Goal: Task Accomplishment & Management: Complete application form

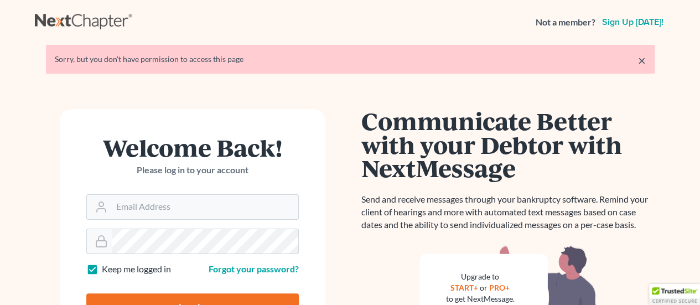
scroll to position [111, 0]
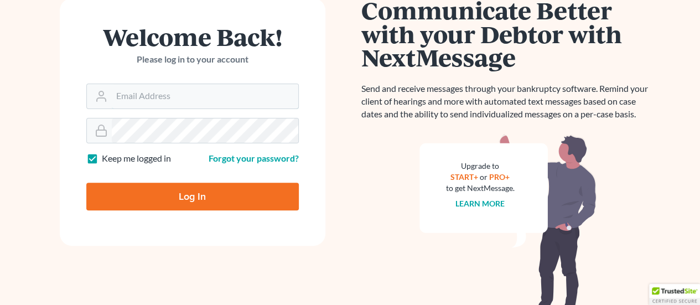
type input "rriefner@lasp.org"
click at [205, 202] on input "Log In" at bounding box center [192, 197] width 213 height 28
type input "Thinking..."
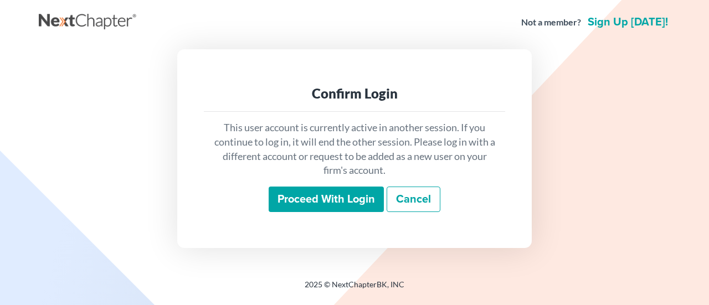
click at [326, 199] on input "Proceed with login" at bounding box center [326, 199] width 115 height 25
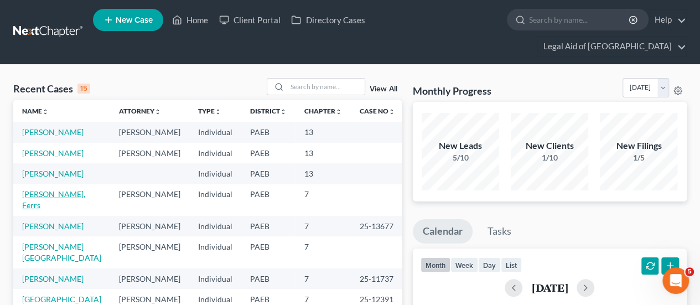
click at [48, 189] on link "[PERSON_NAME], Ferrs" at bounding box center [53, 199] width 63 height 20
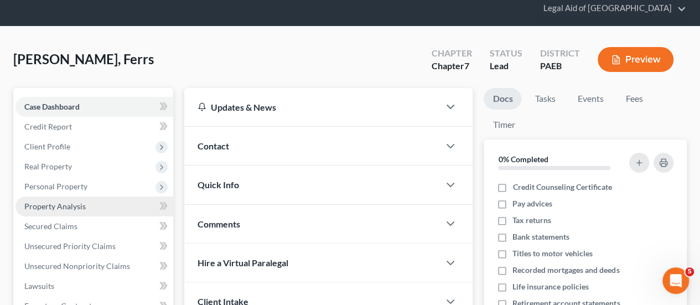
scroll to position [55, 0]
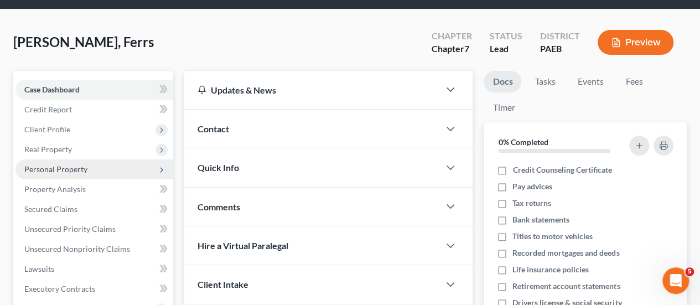
click at [74, 164] on span "Personal Property" at bounding box center [55, 168] width 63 height 9
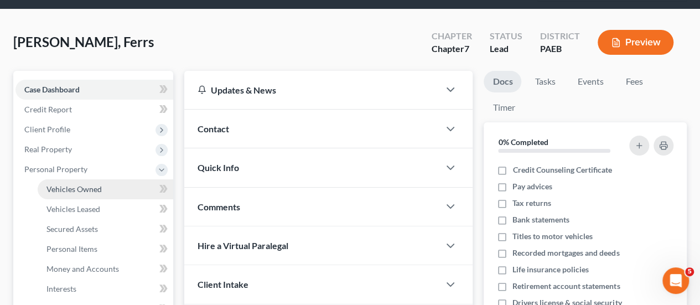
click at [80, 184] on span "Vehicles Owned" at bounding box center [74, 188] width 55 height 9
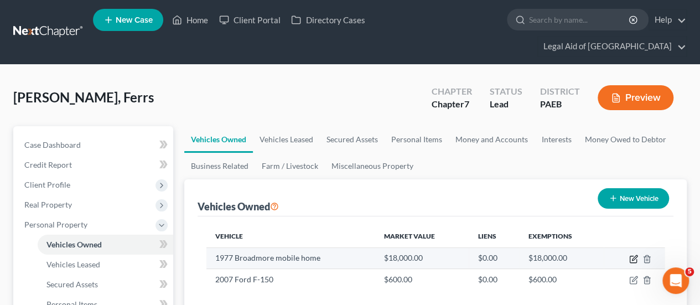
click at [636, 255] on icon "button" at bounding box center [633, 259] width 9 height 9
select select "7"
select select "49"
select select "0"
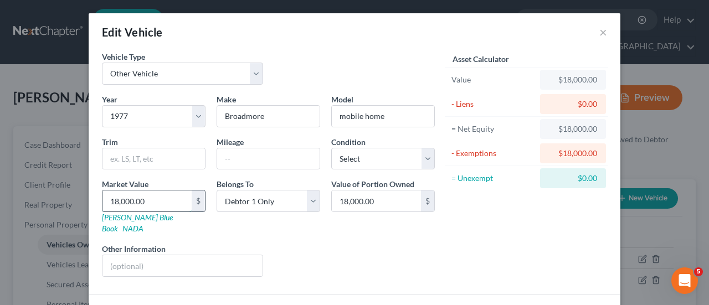
type input "1"
type input "1.00"
type input "10"
type input "10.00"
type input "100"
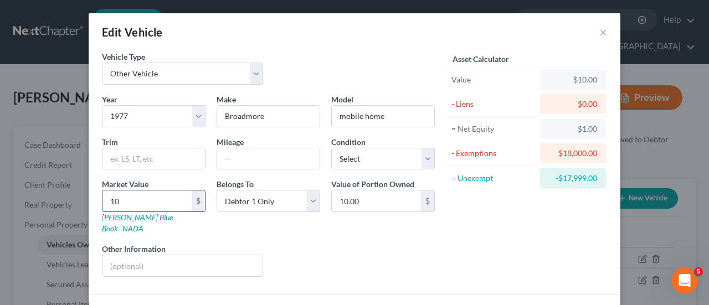
type input "100.00"
type input "1000"
type input "1,000.00"
type input "1,0000"
type input "10,000.00"
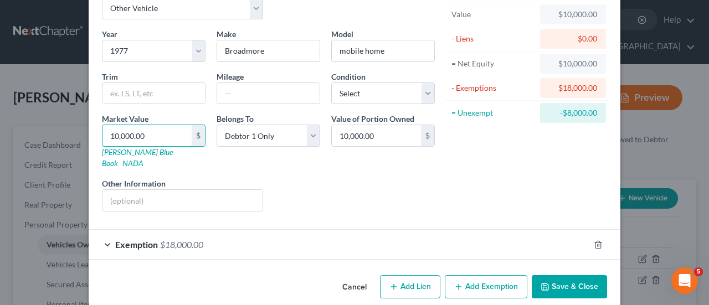
scroll to position [67, 0]
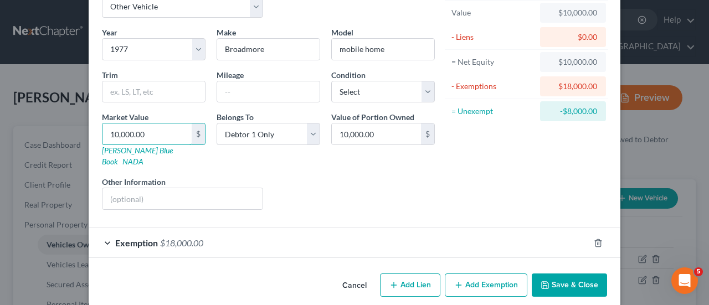
type input "10,000.00"
click at [481, 273] on button "Add Exemption" at bounding box center [486, 284] width 82 height 23
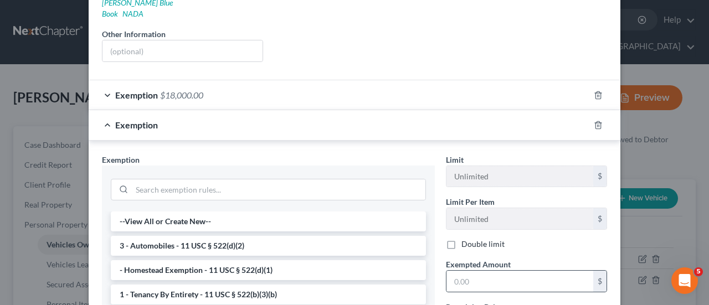
scroll to position [233, 0]
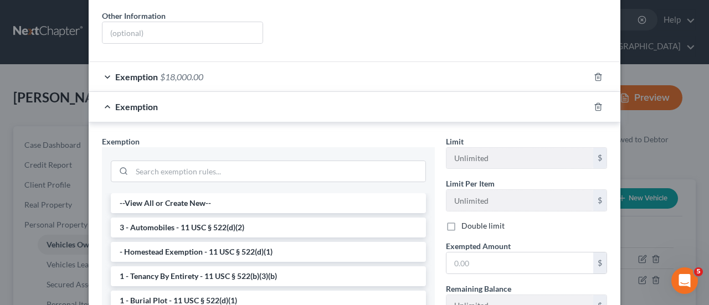
click at [225, 242] on li "- Homestead Exemption - 11 USC § 522(d)(1)" at bounding box center [268, 252] width 315 height 20
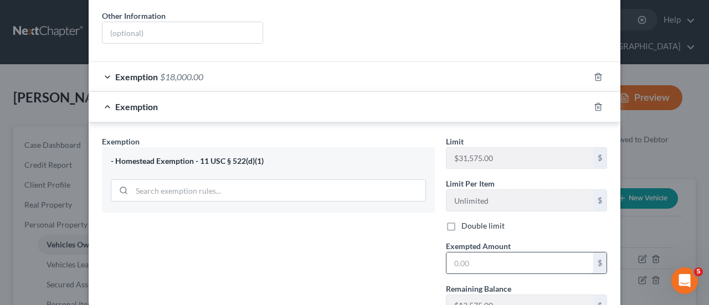
click at [472, 252] on input "text" at bounding box center [519, 262] width 147 height 21
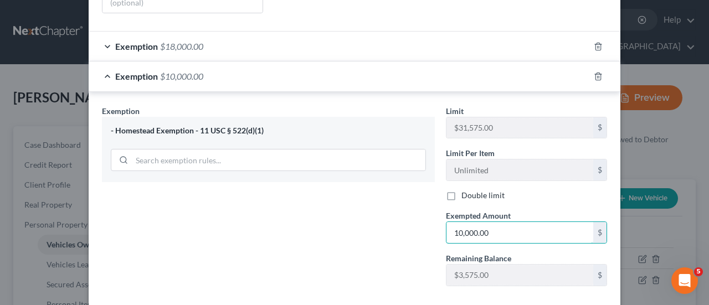
scroll to position [308, 0]
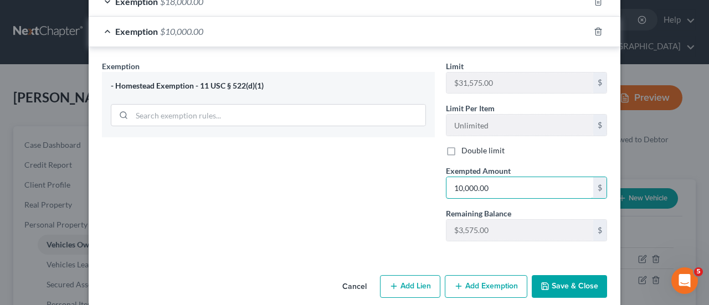
type input "10,000.00"
click at [565, 275] on button "Save & Close" at bounding box center [568, 286] width 75 height 23
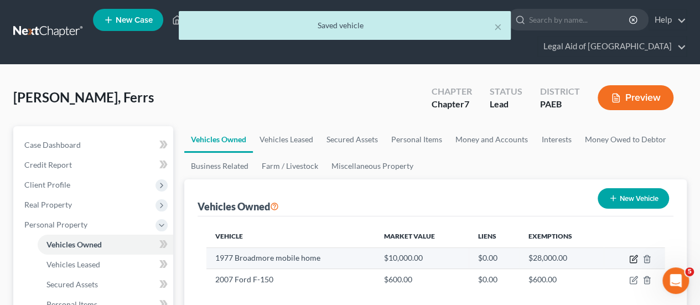
click at [632, 255] on icon "button" at bounding box center [634, 257] width 5 height 5
select select "7"
select select "49"
select select "0"
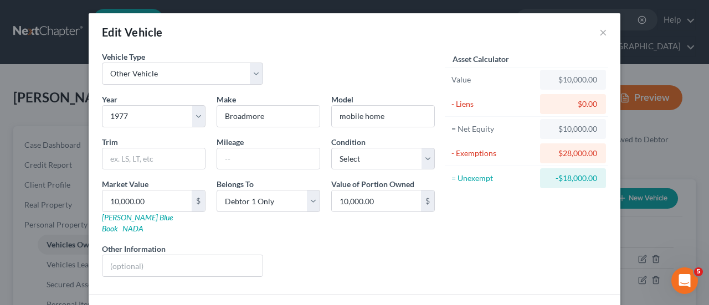
scroll to position [97, 0]
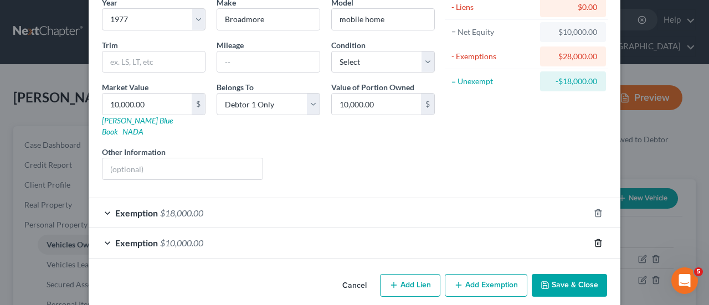
click at [595, 241] on polyline "button" at bounding box center [598, 241] width 7 height 0
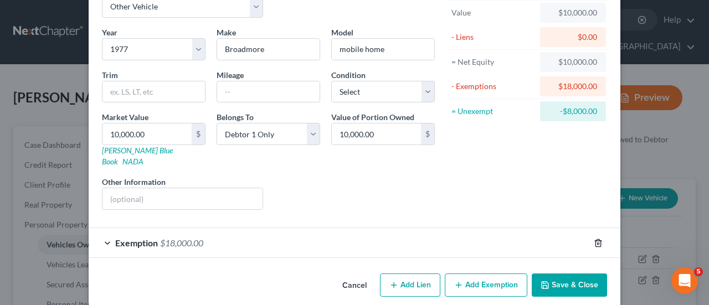
click at [595, 239] on icon "button" at bounding box center [597, 243] width 9 height 9
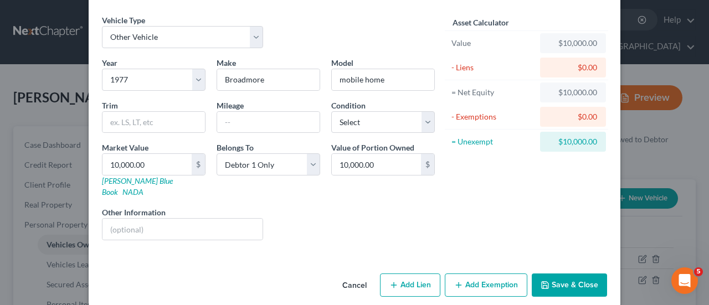
click at [580, 273] on button "Save & Close" at bounding box center [568, 284] width 75 height 23
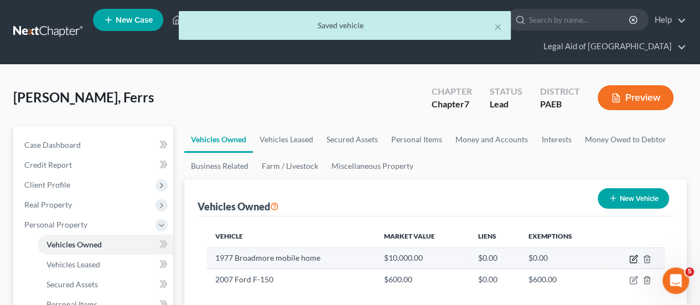
click at [634, 255] on icon "button" at bounding box center [633, 259] width 9 height 9
select select "7"
select select "49"
select select "0"
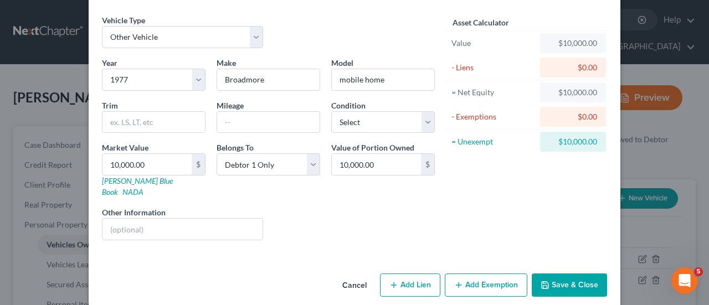
click at [489, 273] on button "Add Exemption" at bounding box center [486, 284] width 82 height 23
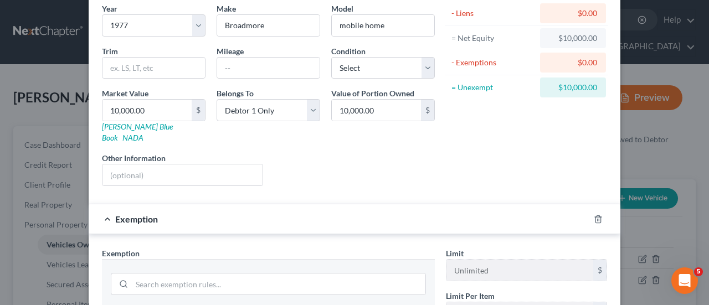
scroll to position [203, 0]
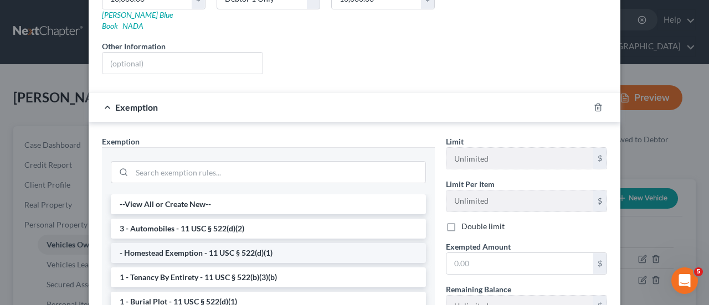
click at [221, 243] on li "- Homestead Exemption - 11 USC § 522(d)(1)" at bounding box center [268, 253] width 315 height 20
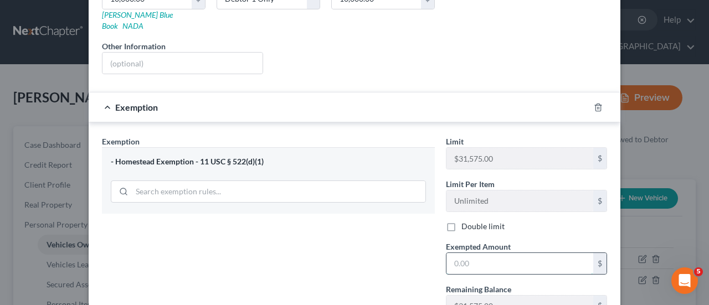
drag, startPoint x: 467, startPoint y: 248, endPoint x: 457, endPoint y: 243, distance: 10.6
click at [458, 253] on input "text" at bounding box center [519, 263] width 147 height 21
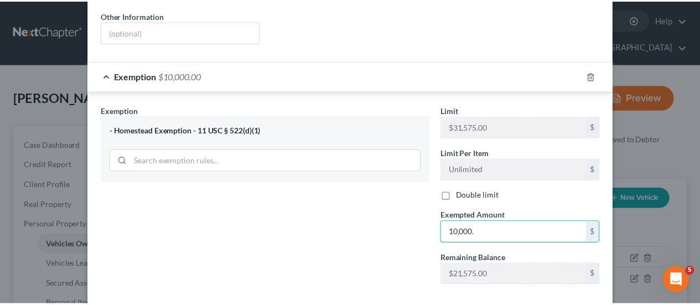
scroll to position [278, 0]
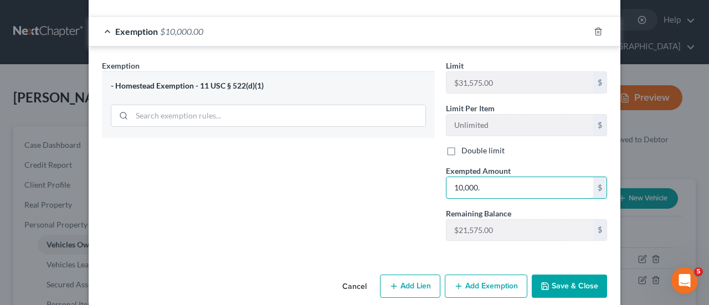
type input "10,000."
click at [580, 275] on button "Save & Close" at bounding box center [568, 286] width 75 height 23
